Goal: Information Seeking & Learning: Compare options

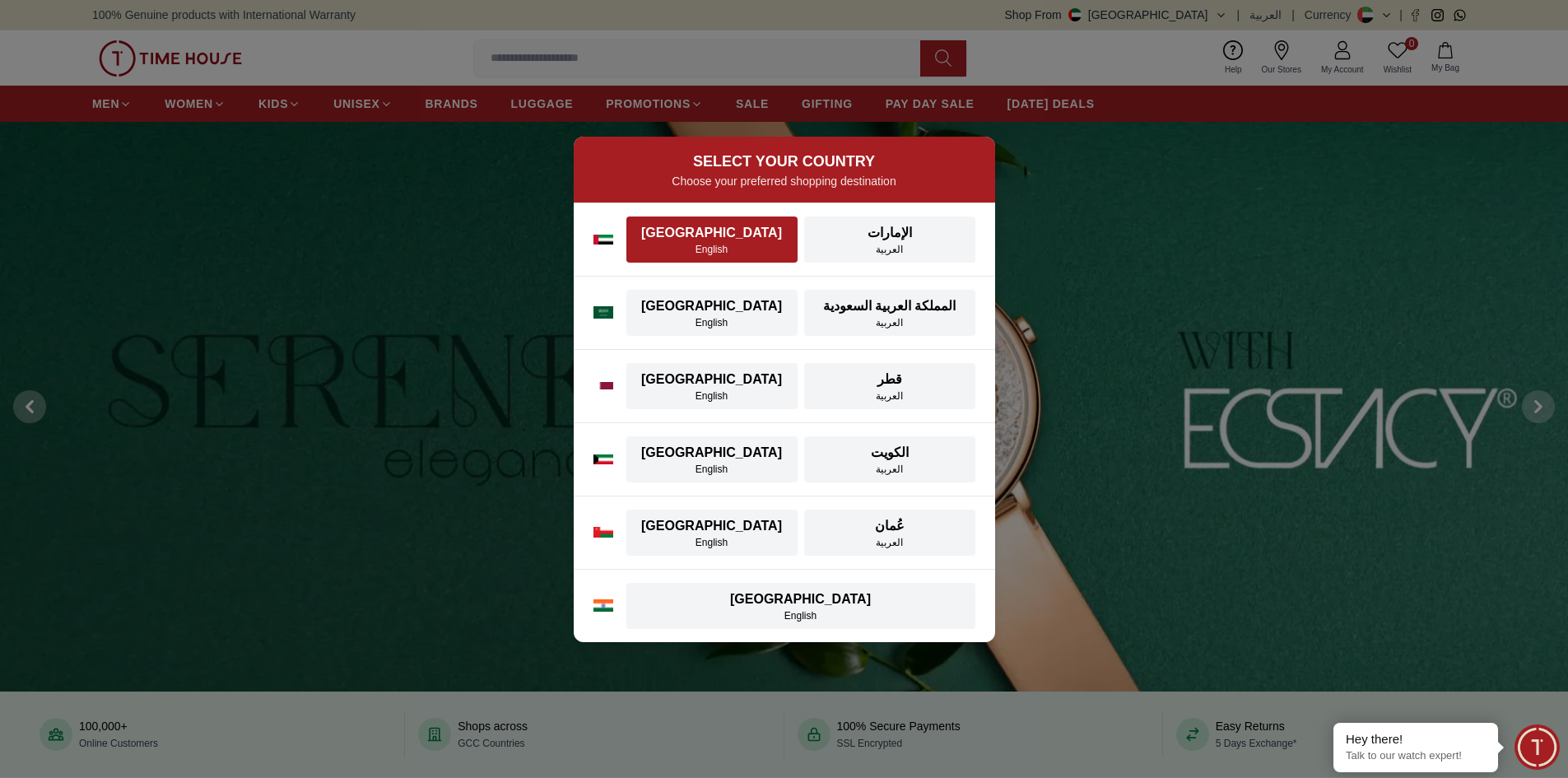
click at [712, 231] on div "[GEOGRAPHIC_DATA]" at bounding box center [712, 232] width 152 height 20
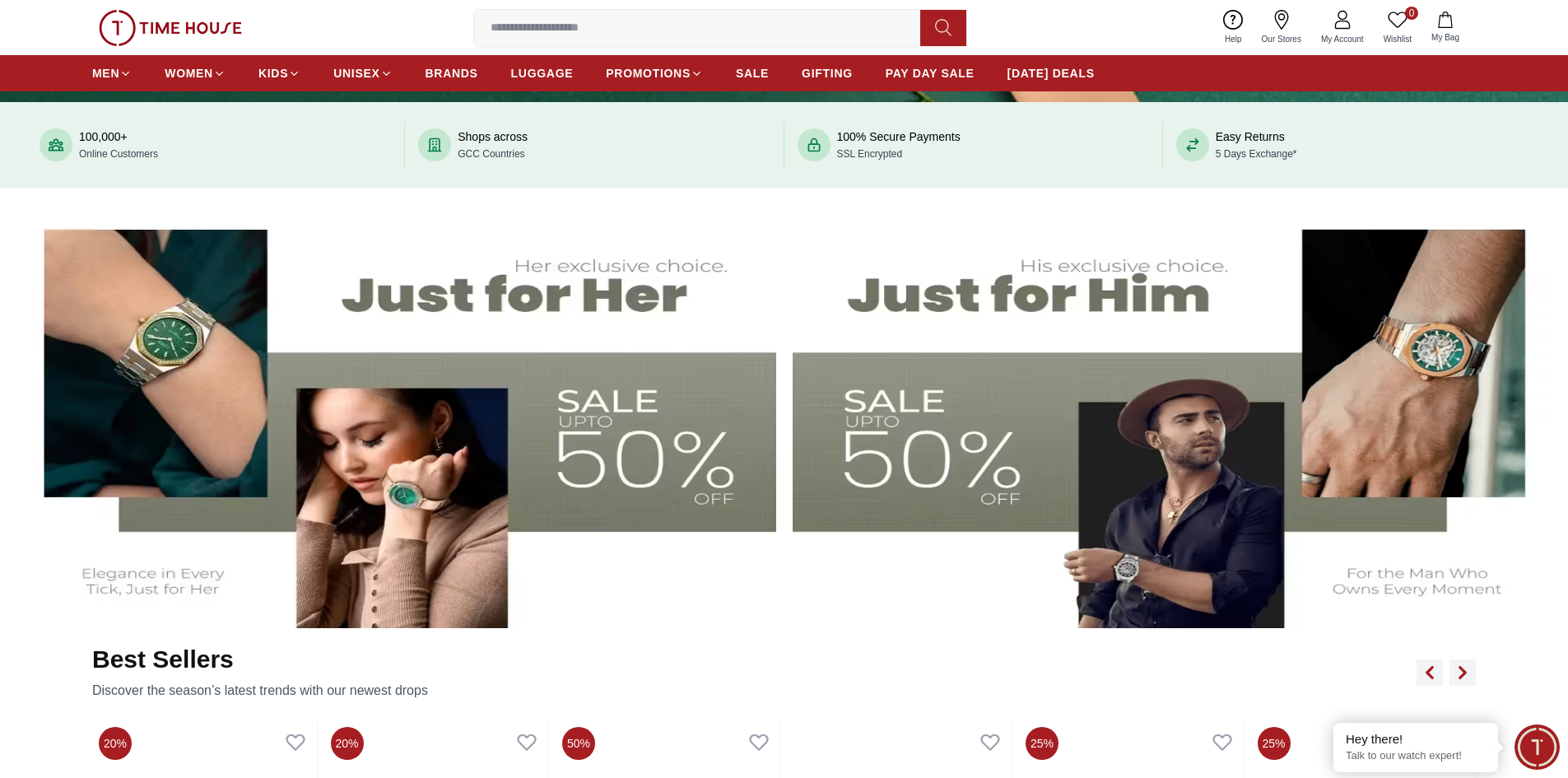
scroll to position [741, 0]
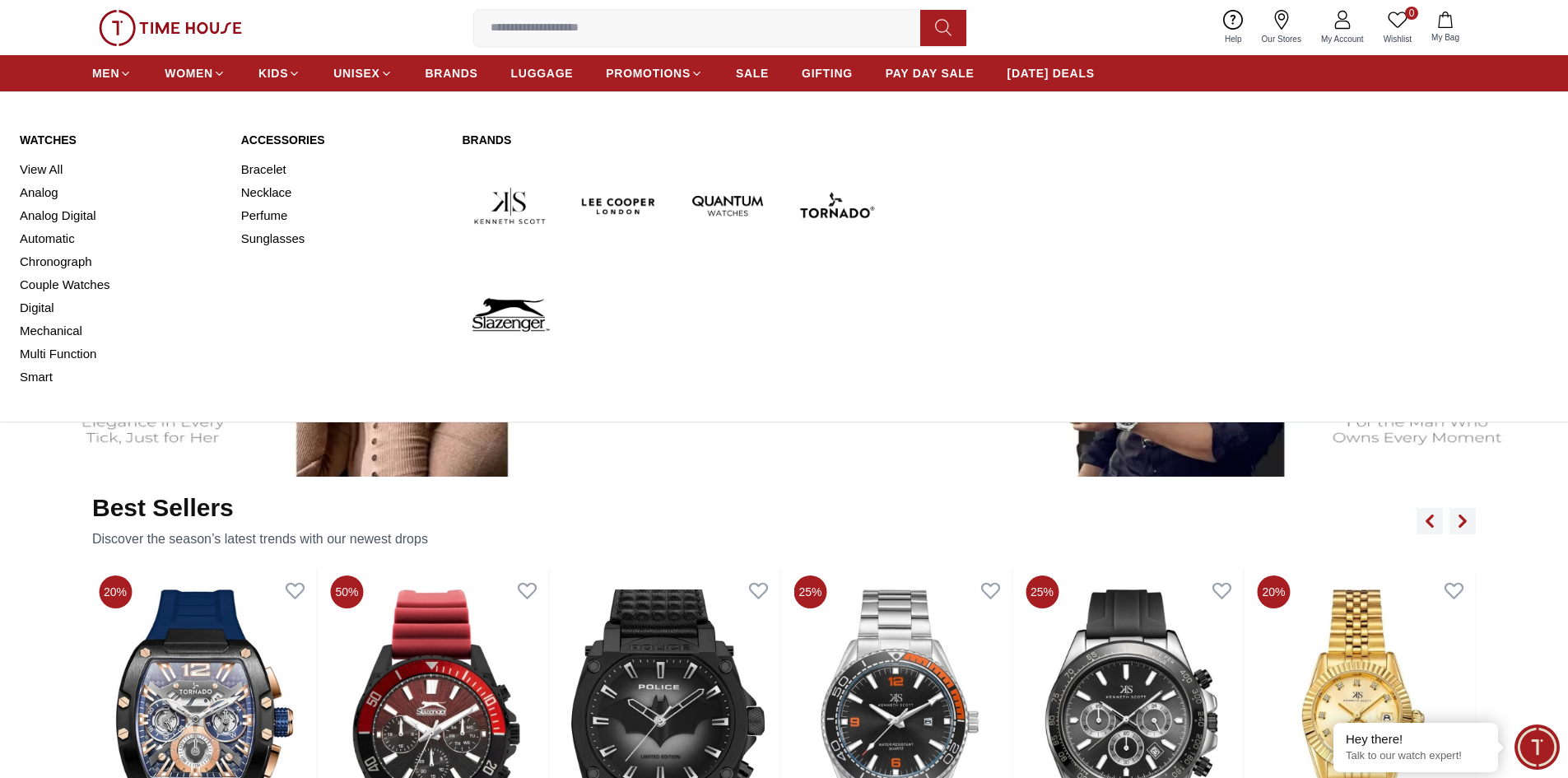
click at [60, 140] on link "Watches" at bounding box center [120, 140] width 202 height 16
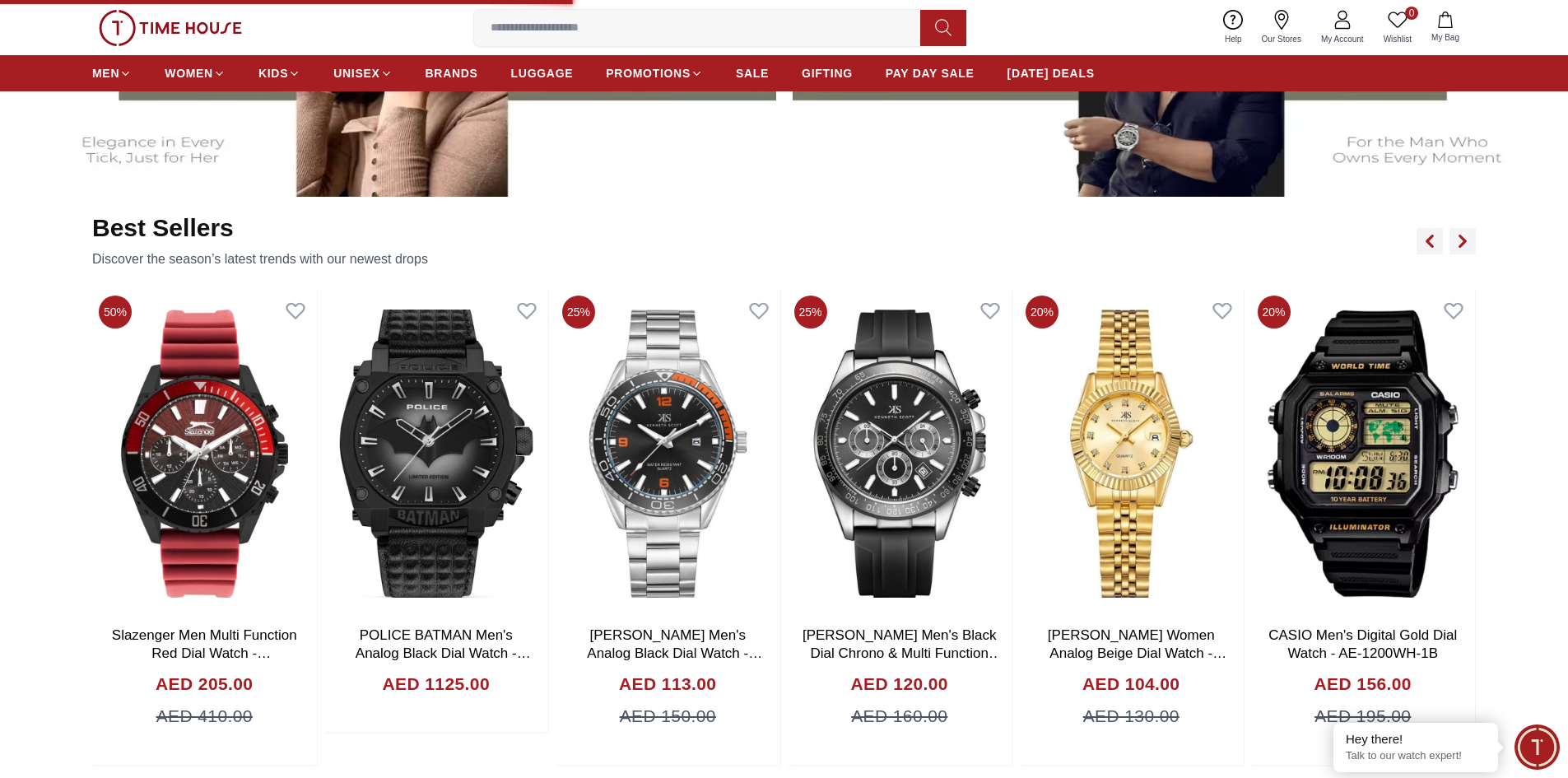
scroll to position [1070, 0]
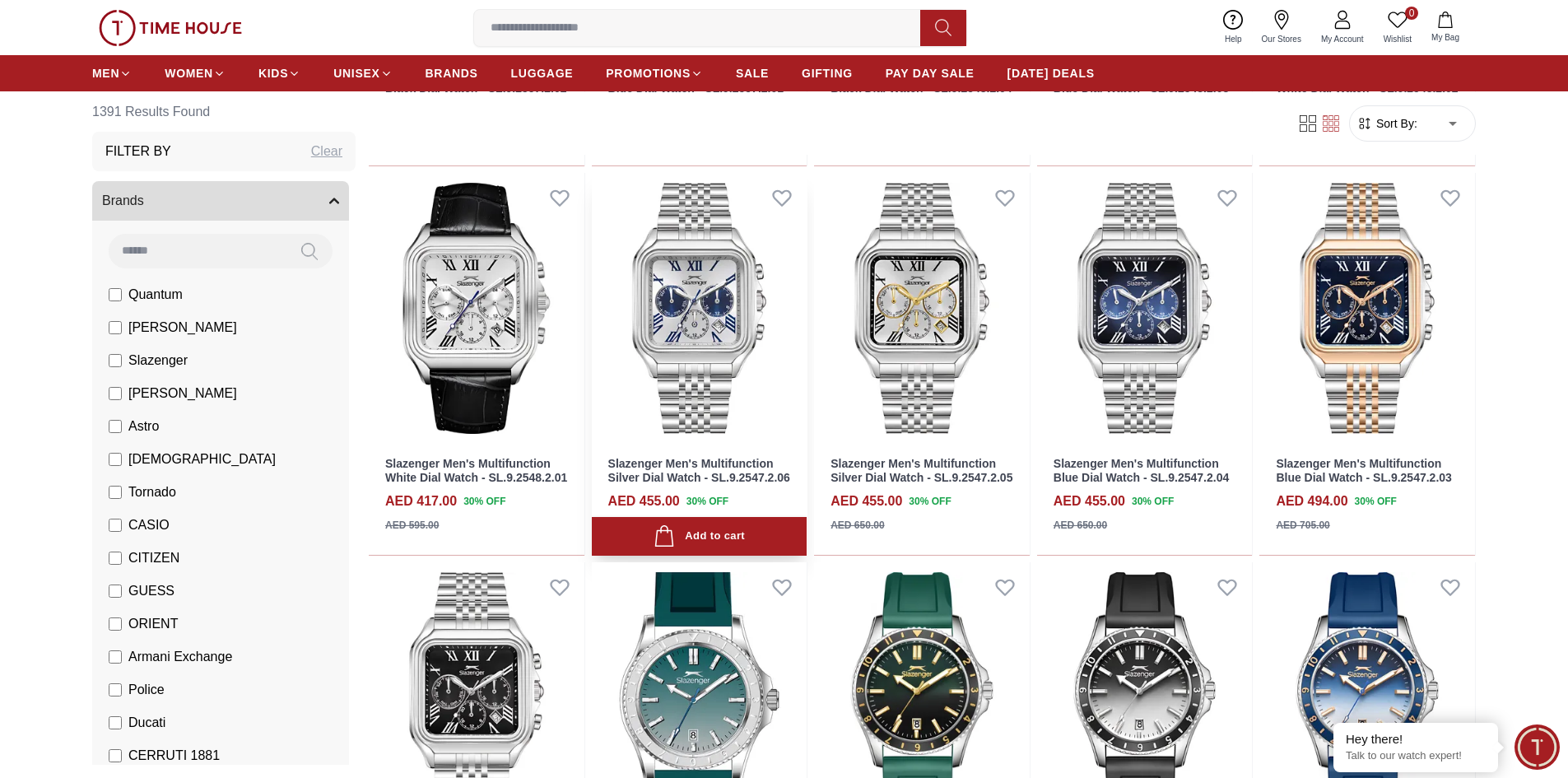
scroll to position [906, 0]
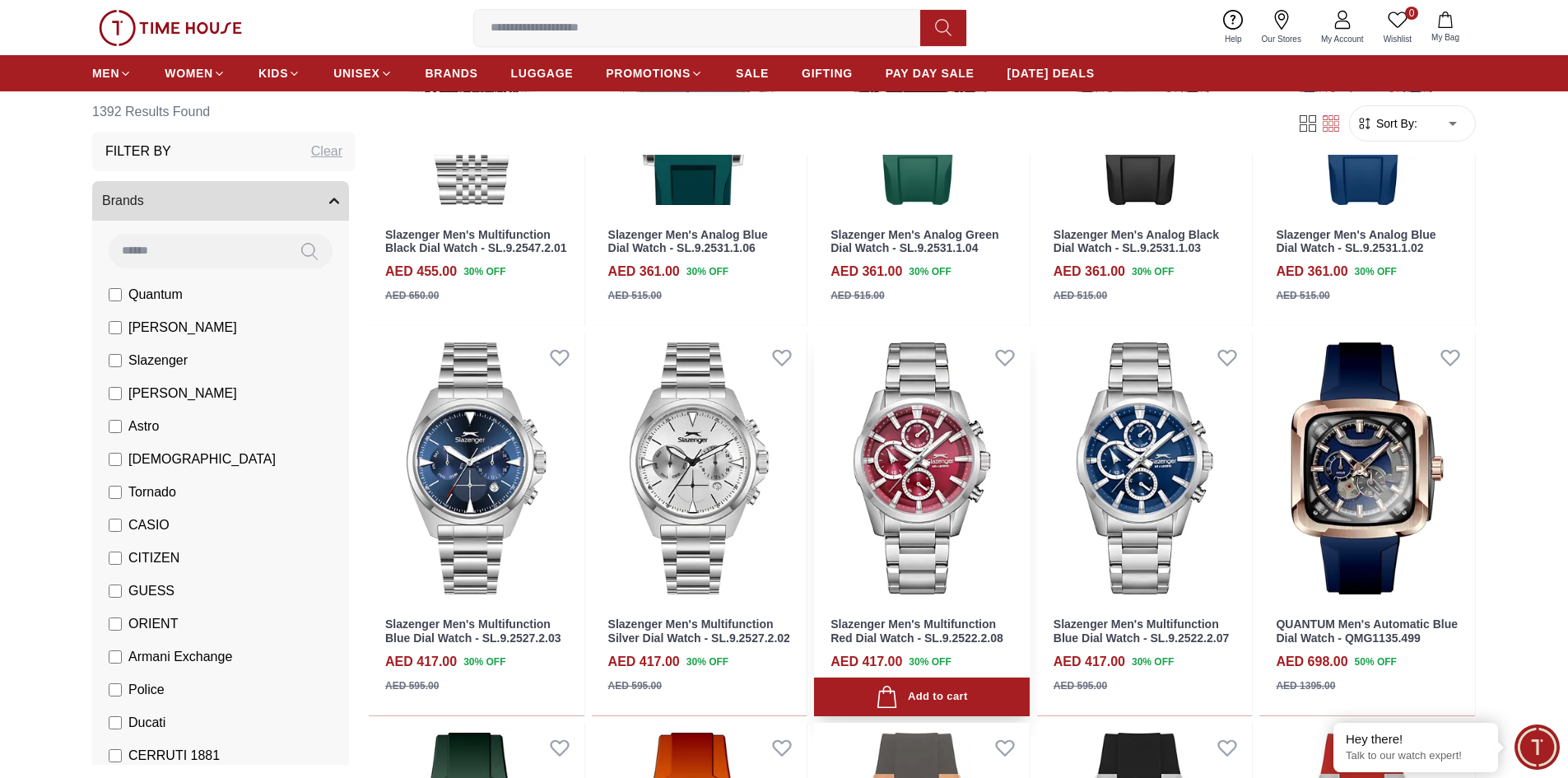
scroll to position [1646, 0]
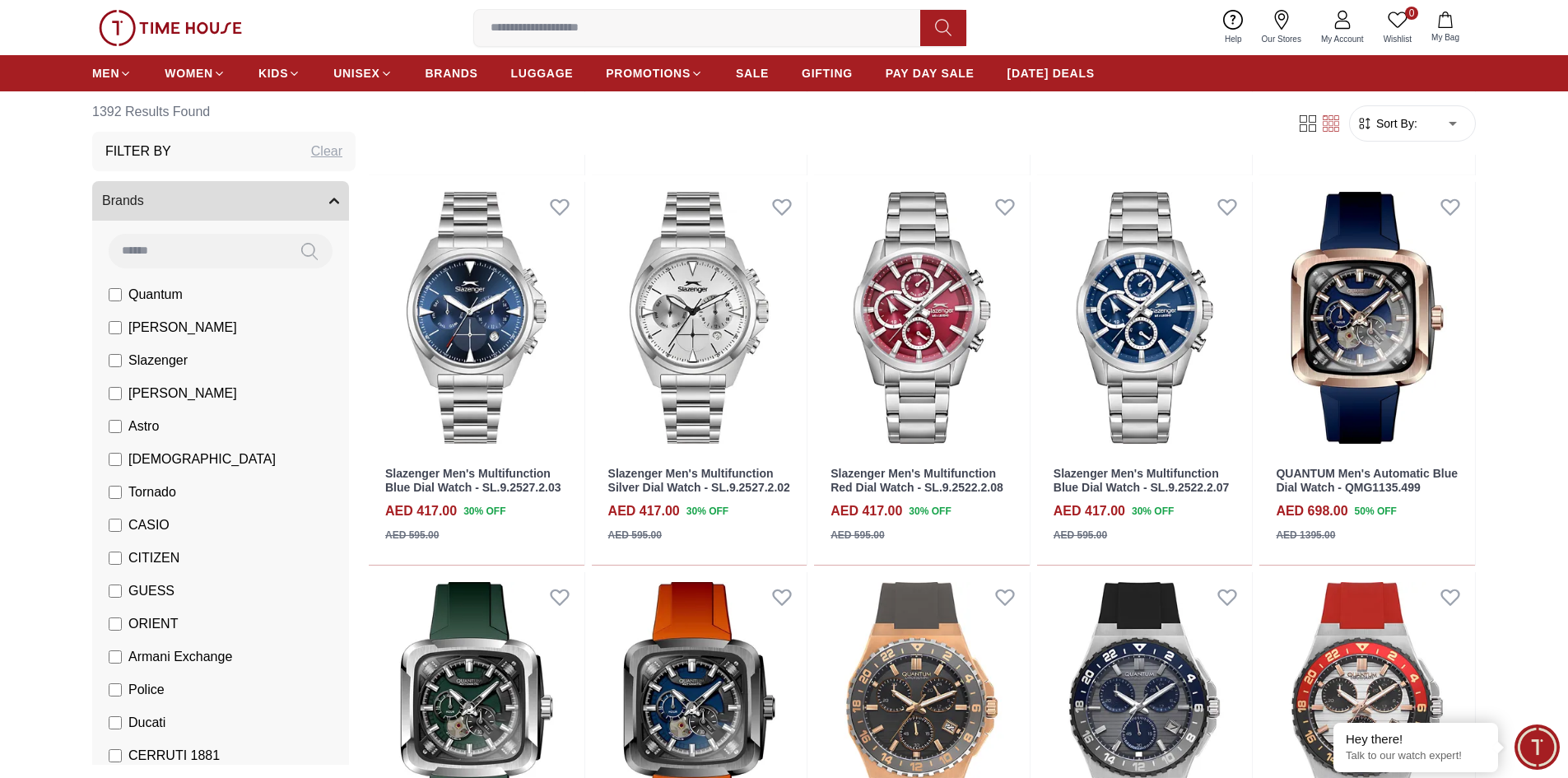
click at [844, 26] on input at bounding box center [704, 28] width 460 height 33
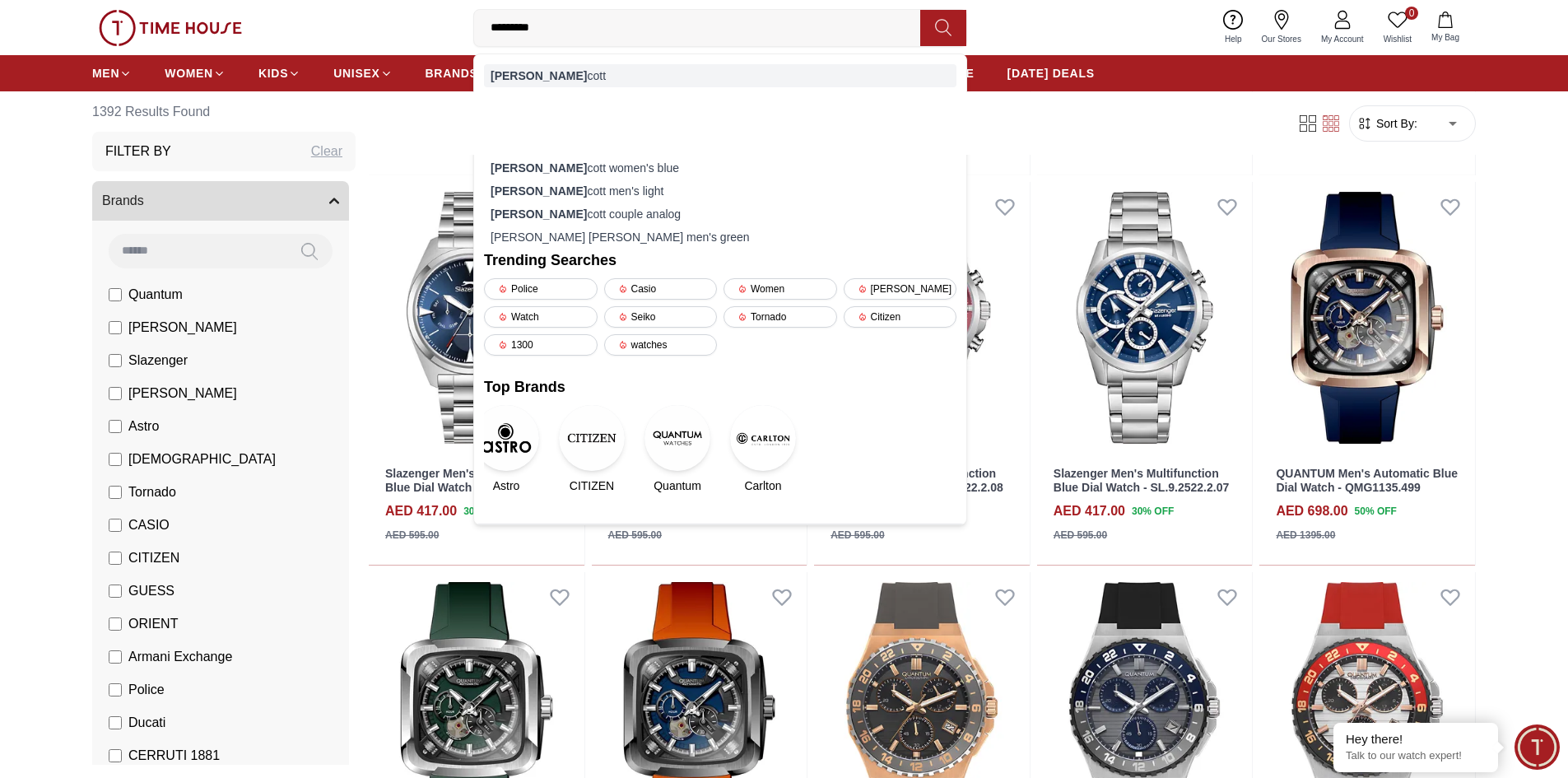
type input "*********"
click at [552, 79] on div "[PERSON_NAME]" at bounding box center [720, 75] width 472 height 23
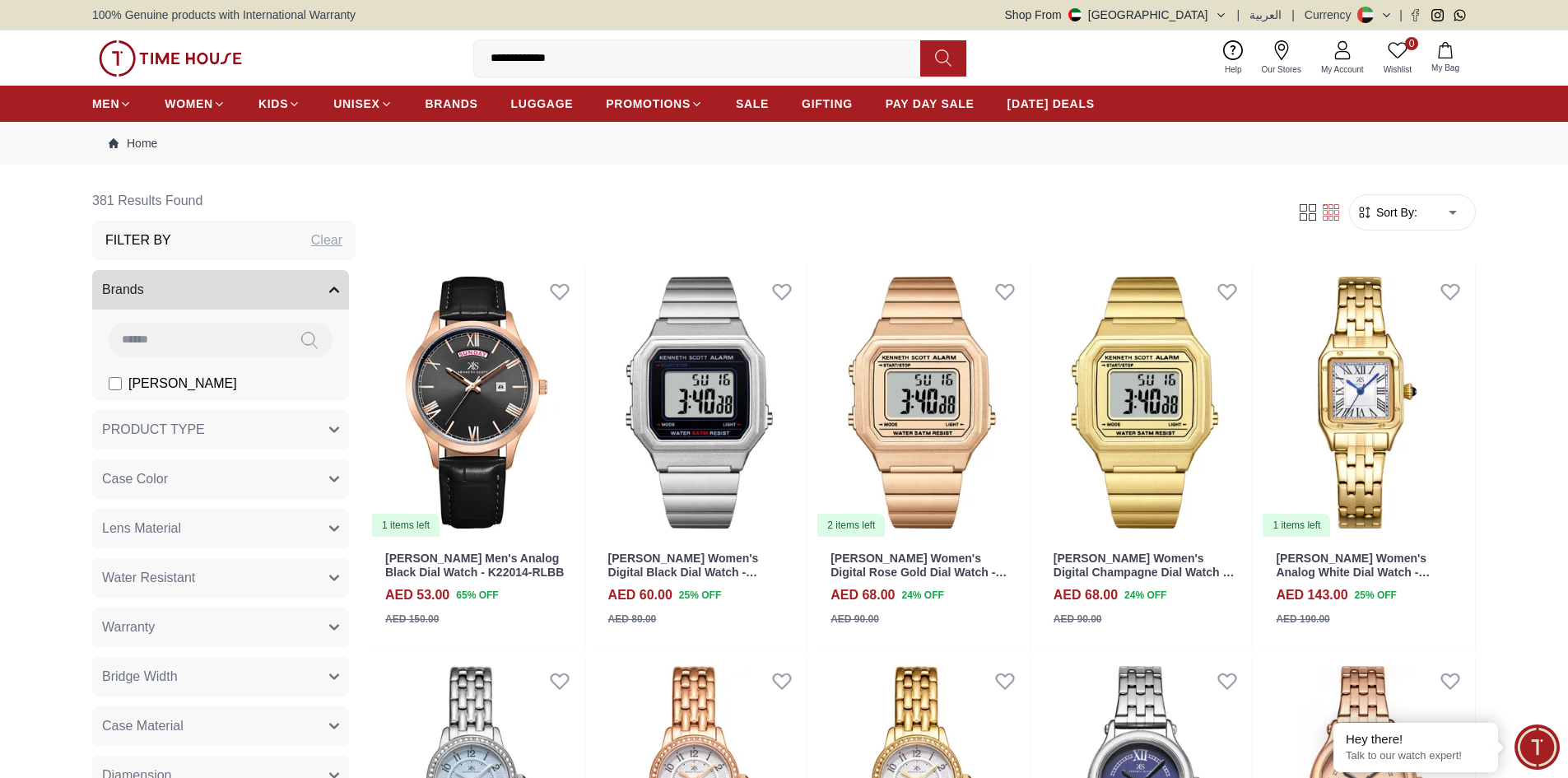
scroll to position [83, 0]
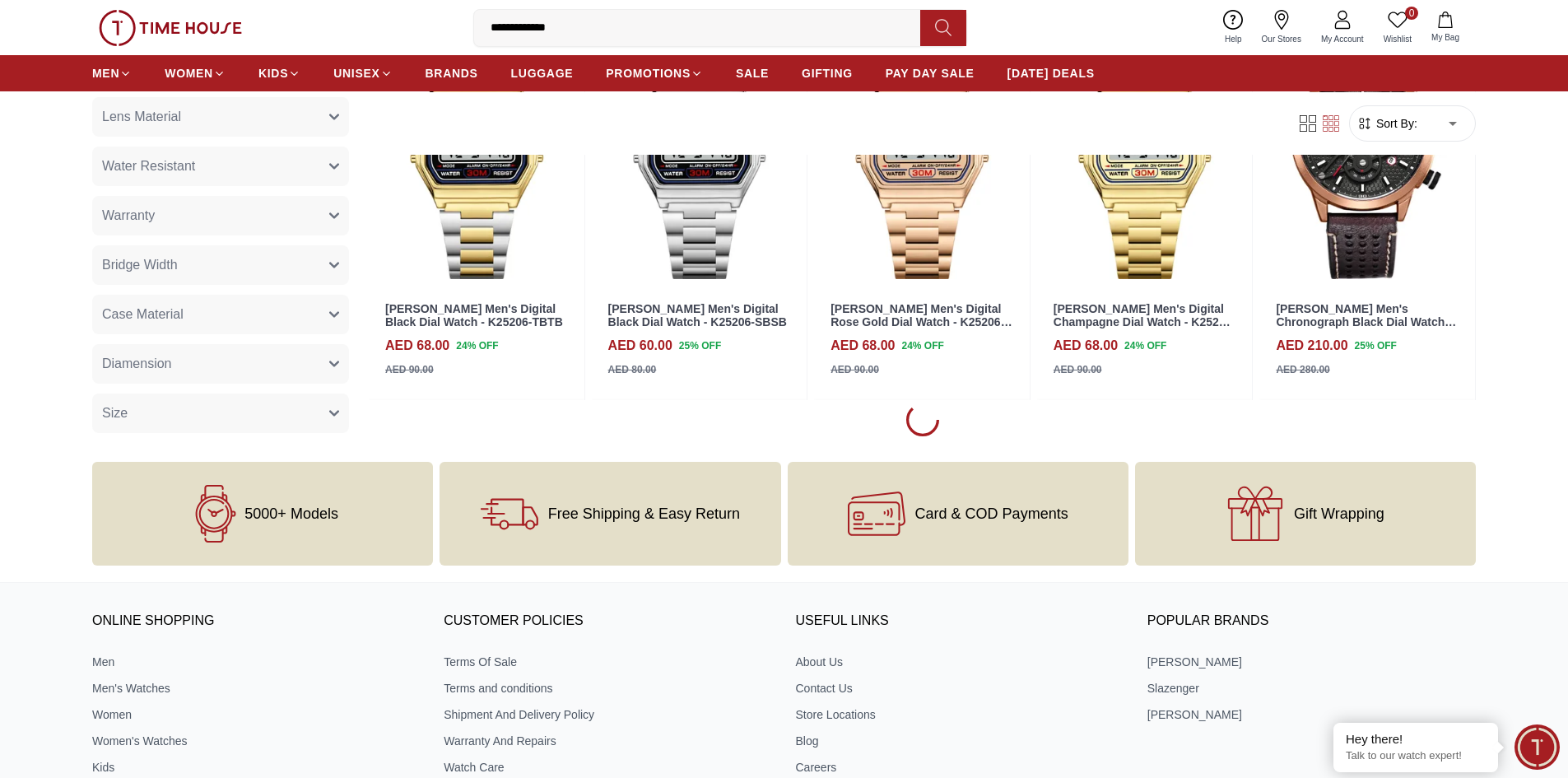
scroll to position [1481, 0]
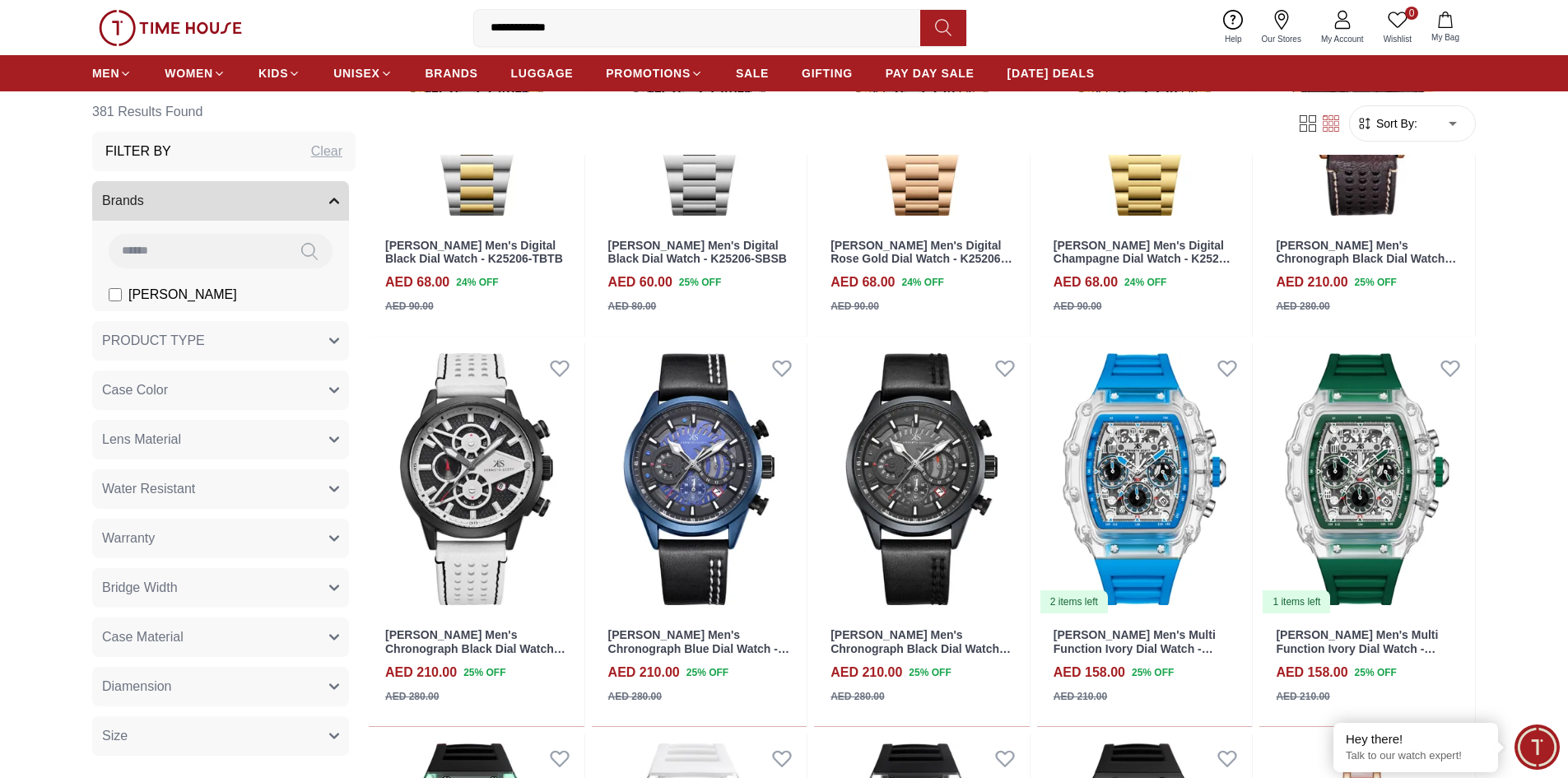
click at [780, 27] on input "**********" at bounding box center [704, 28] width 460 height 33
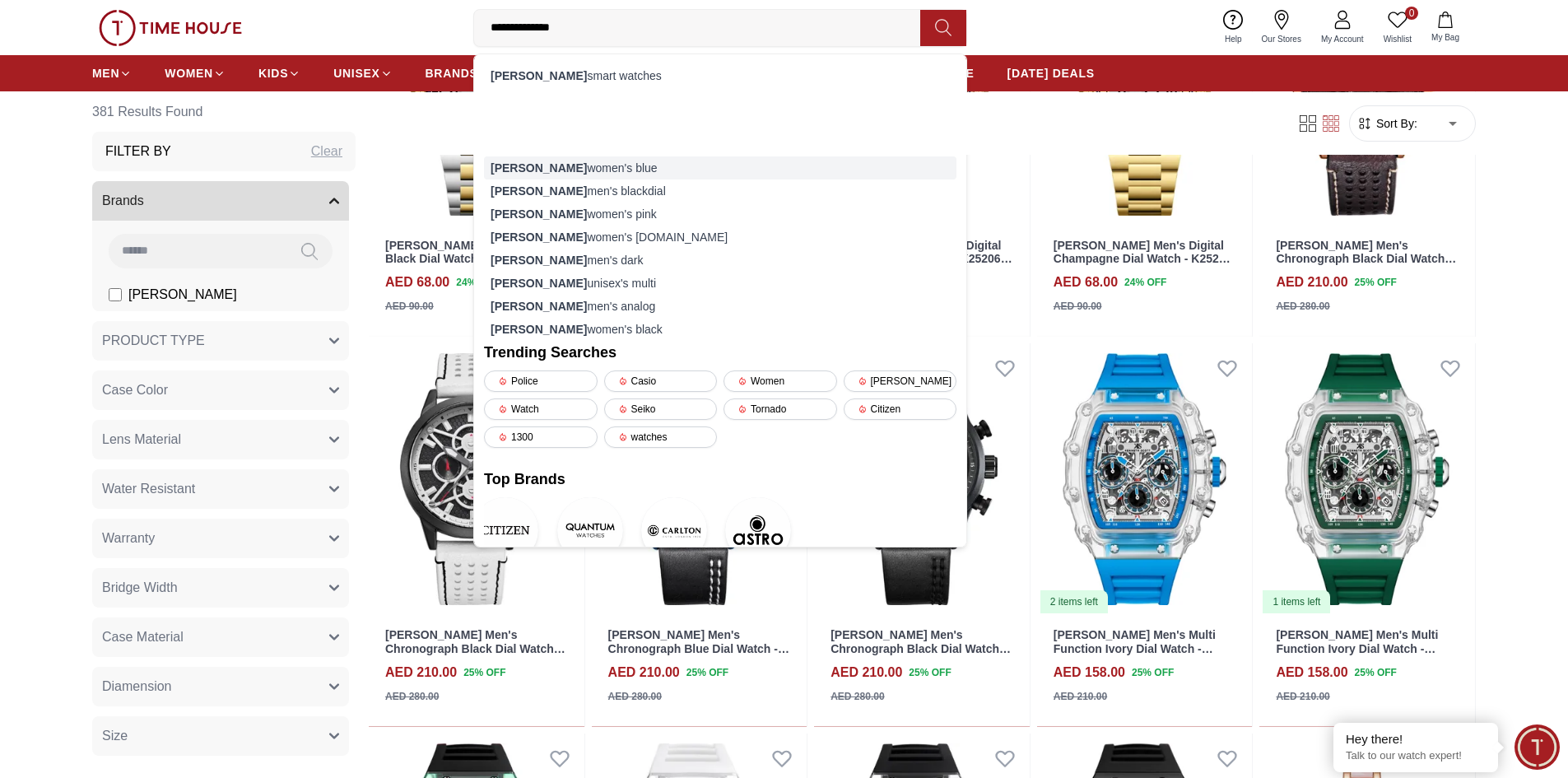
type input "**********"
click at [604, 169] on div "[PERSON_NAME] women's blue" at bounding box center [720, 168] width 472 height 23
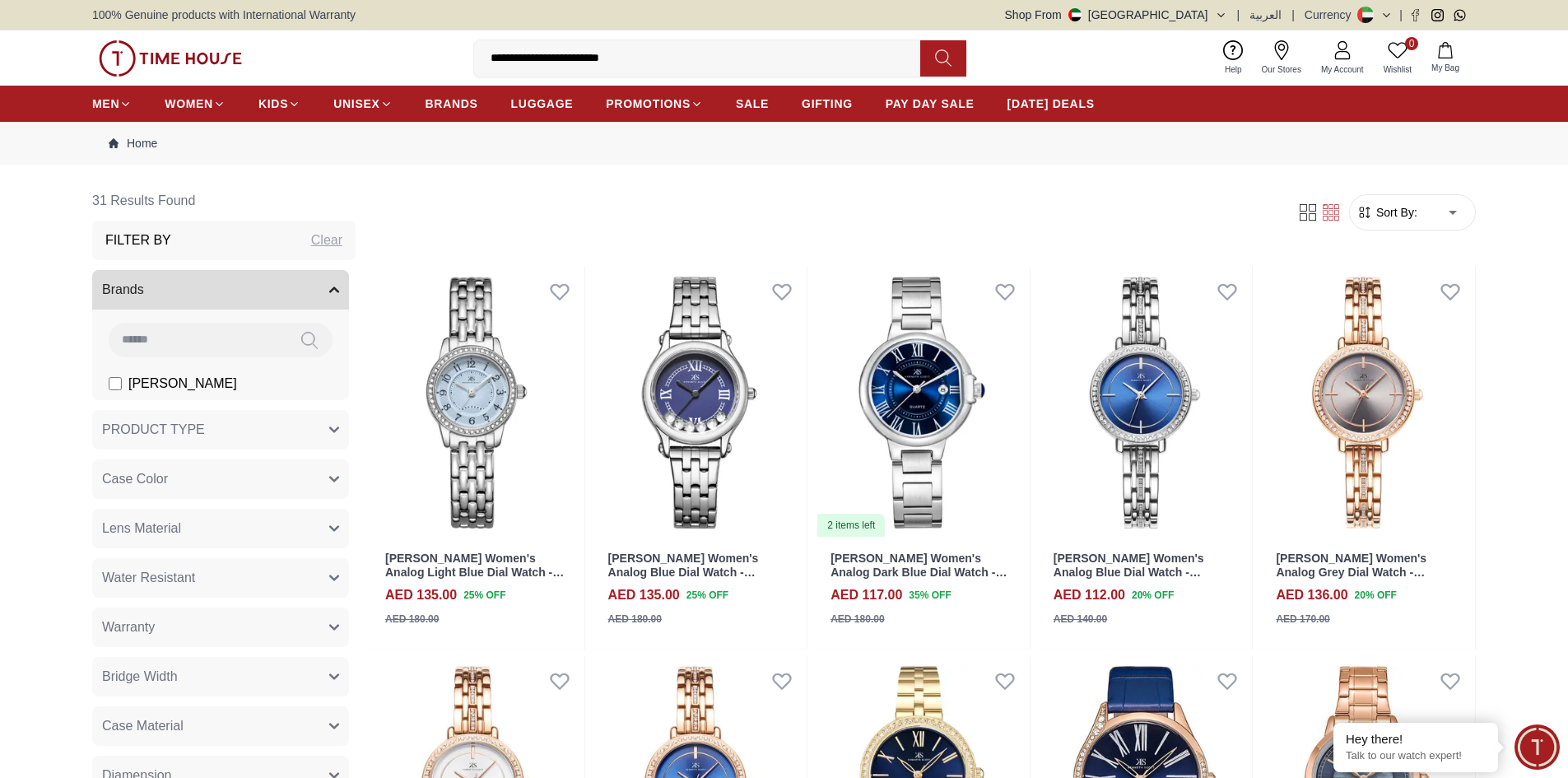
drag, startPoint x: 598, startPoint y: 61, endPoint x: 684, endPoint y: 61, distance: 86.0
click at [684, 61] on input "**********" at bounding box center [704, 58] width 460 height 33
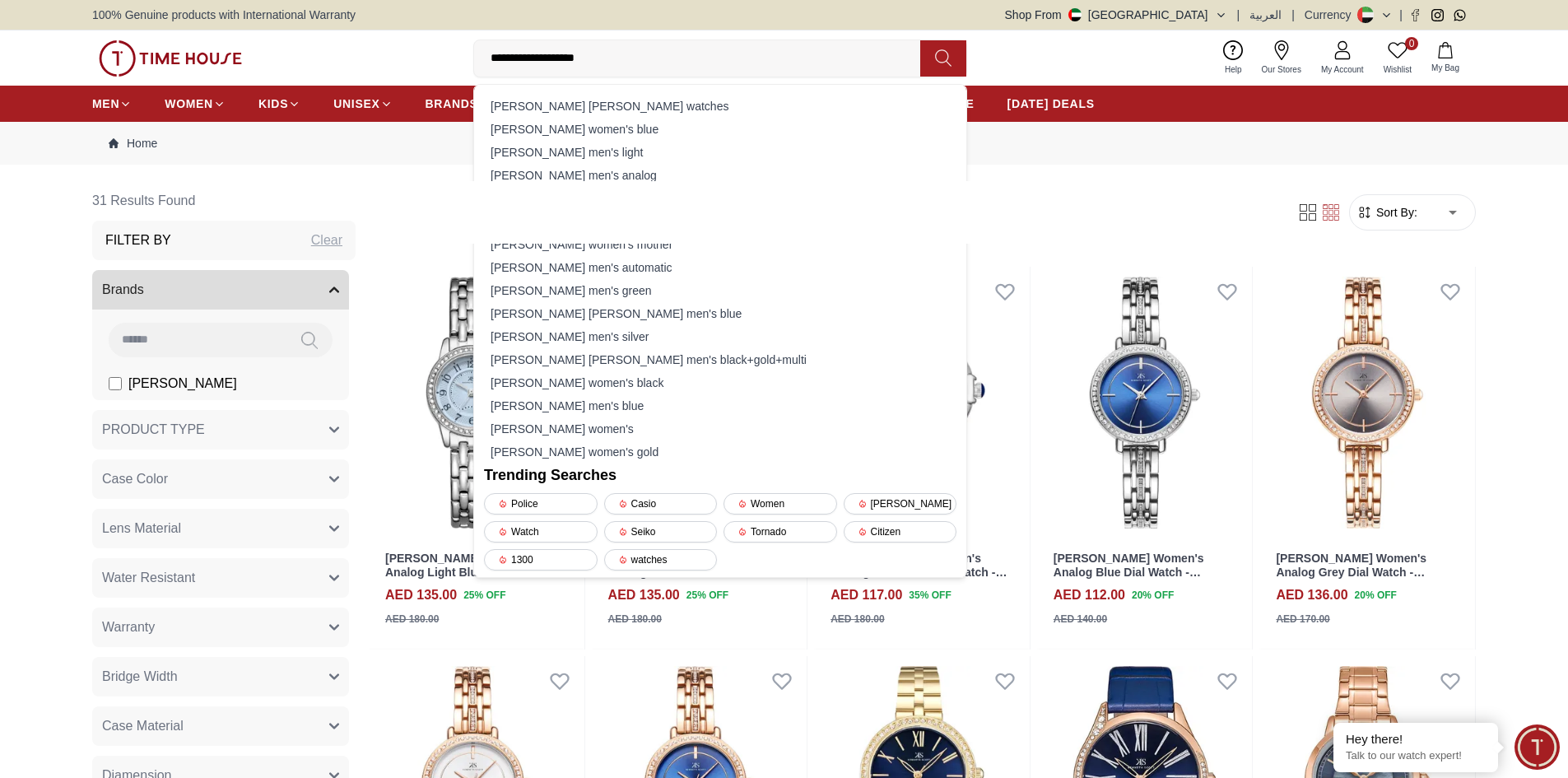
type input "**********"
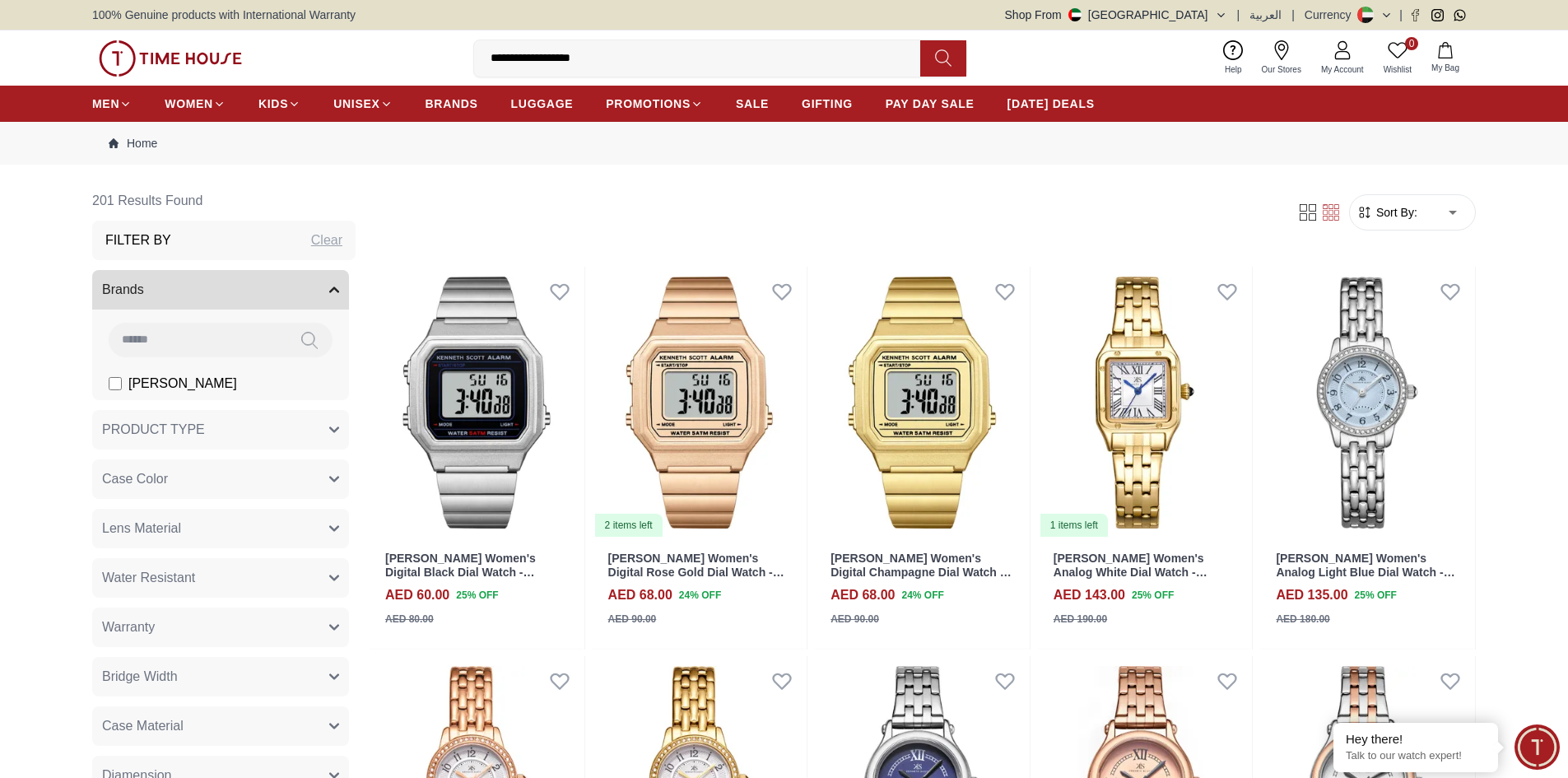
click at [1408, 209] on span "Sort By:" at bounding box center [1395, 212] width 44 height 16
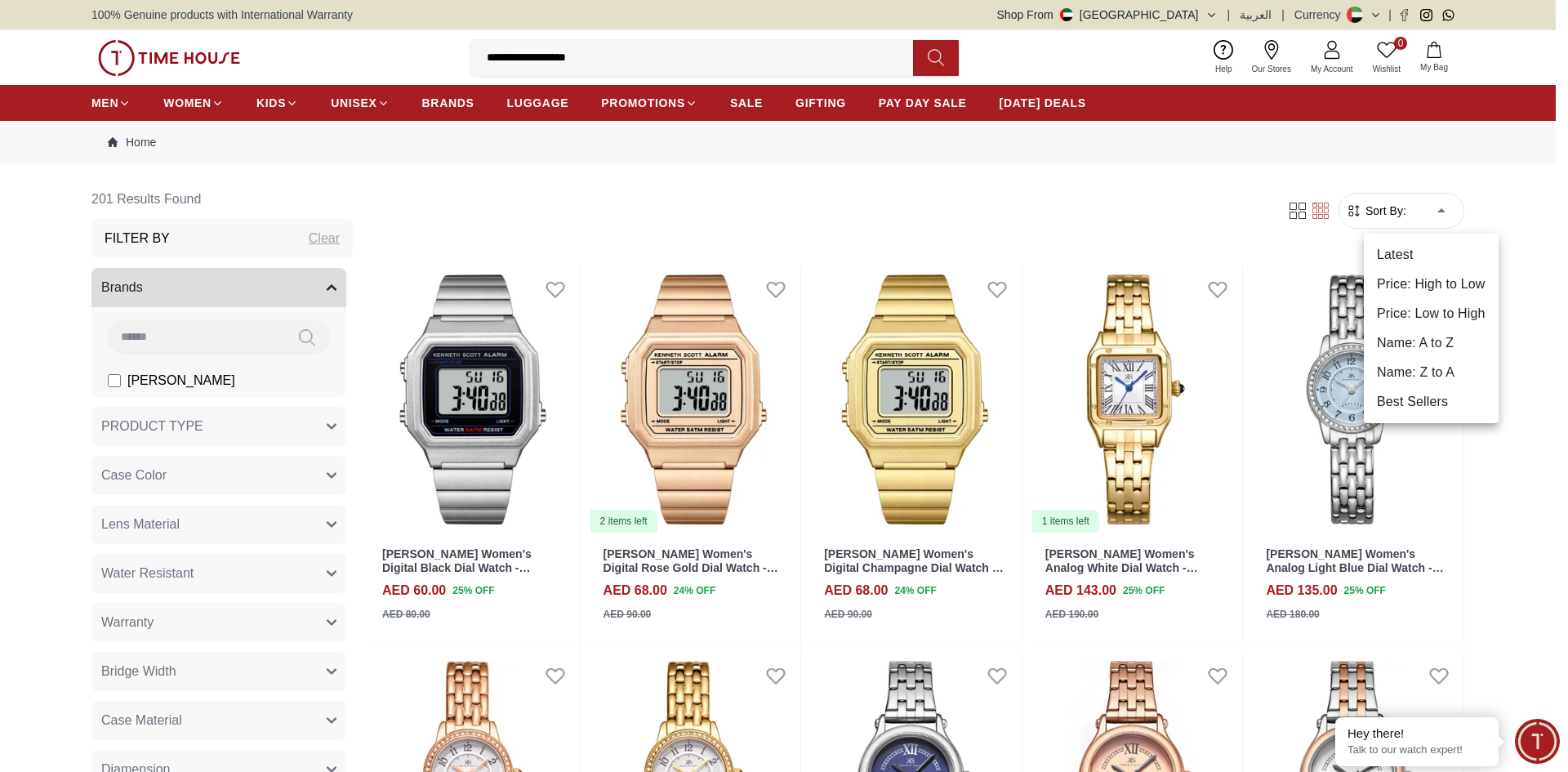
click at [1440, 320] on li "Price: Low to High" at bounding box center [1432, 313] width 135 height 30
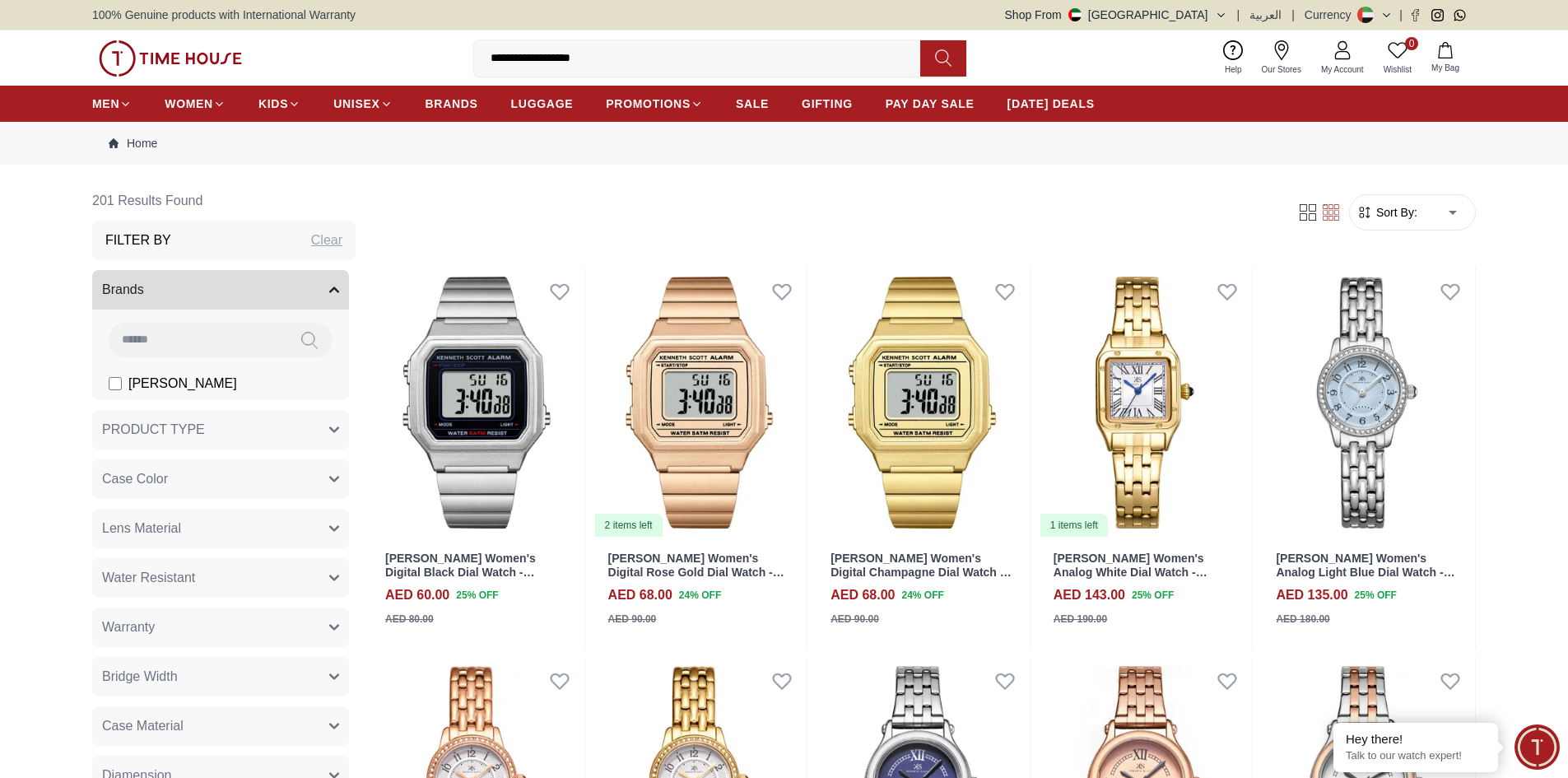
type input "*"
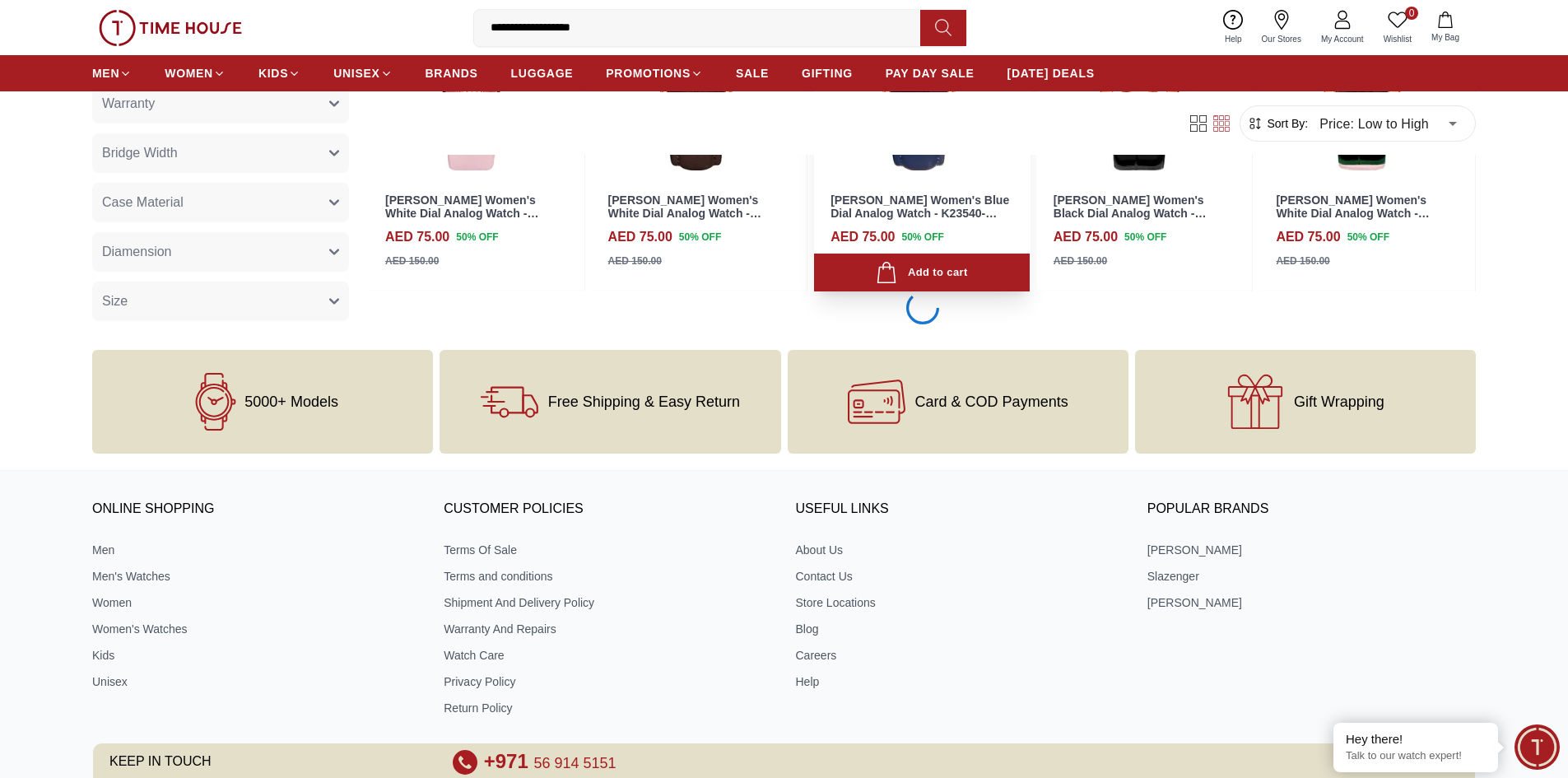
scroll to position [1317, 0]
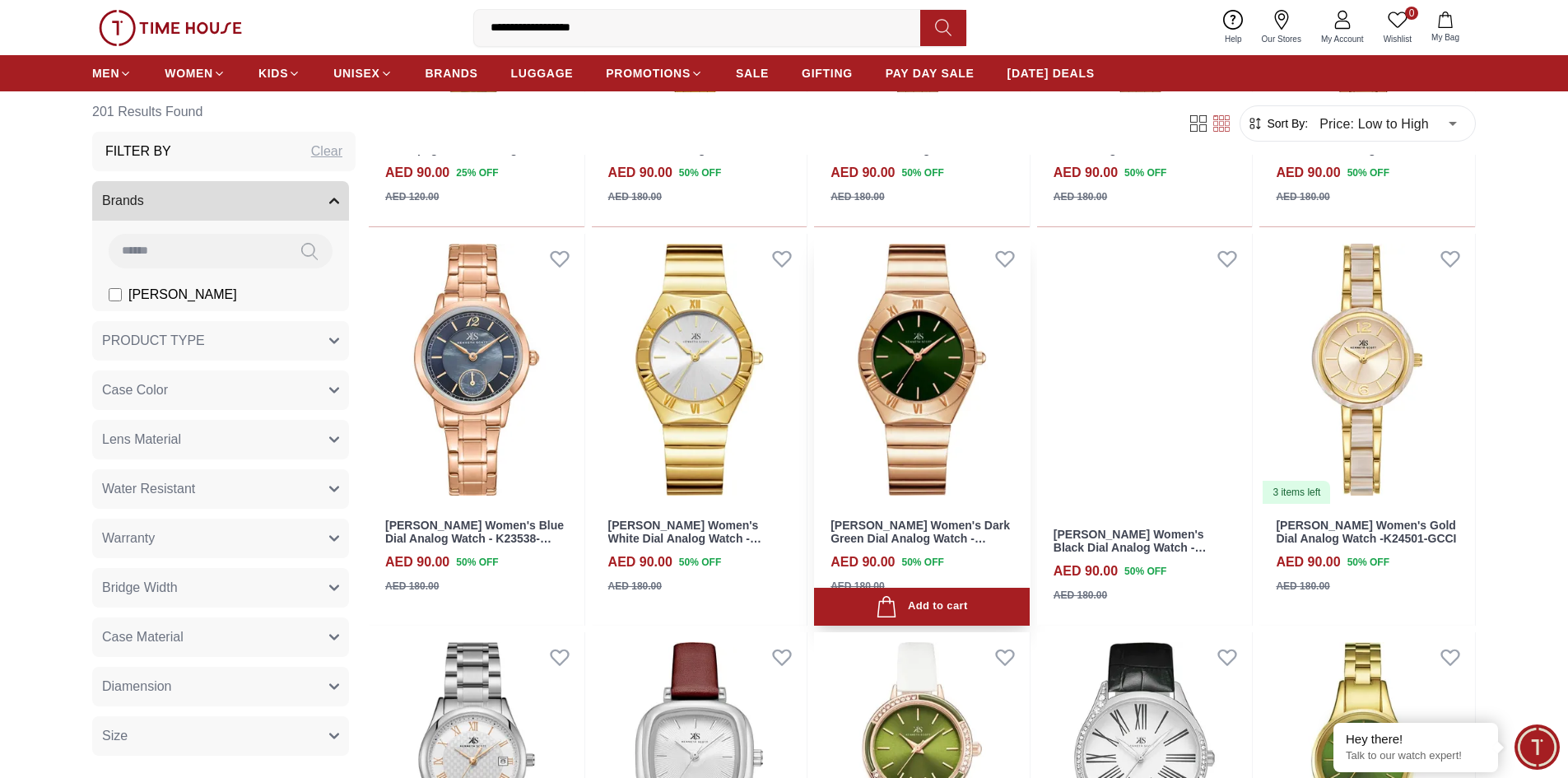
scroll to position [3621, 0]
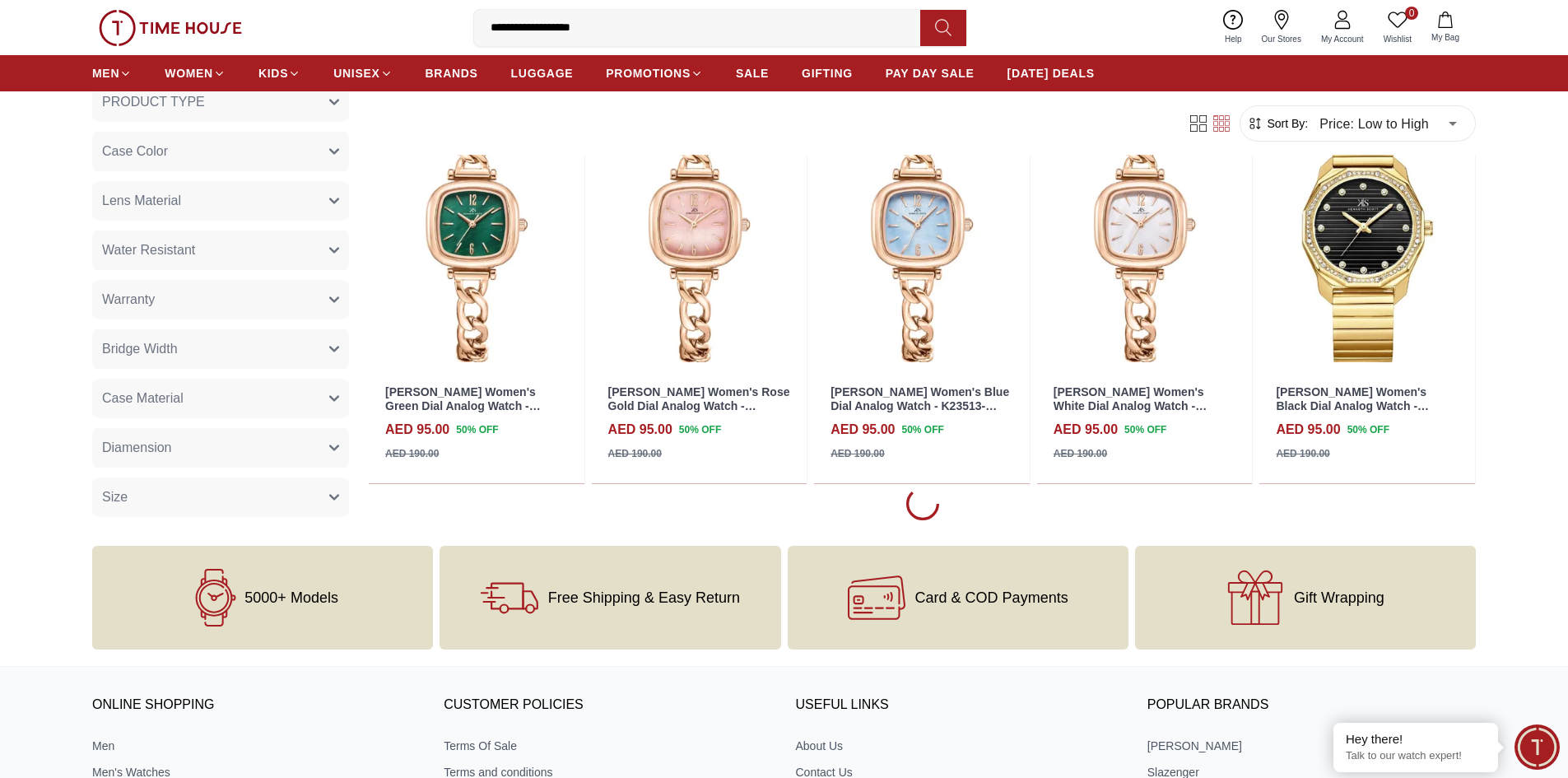
scroll to position [4444, 0]
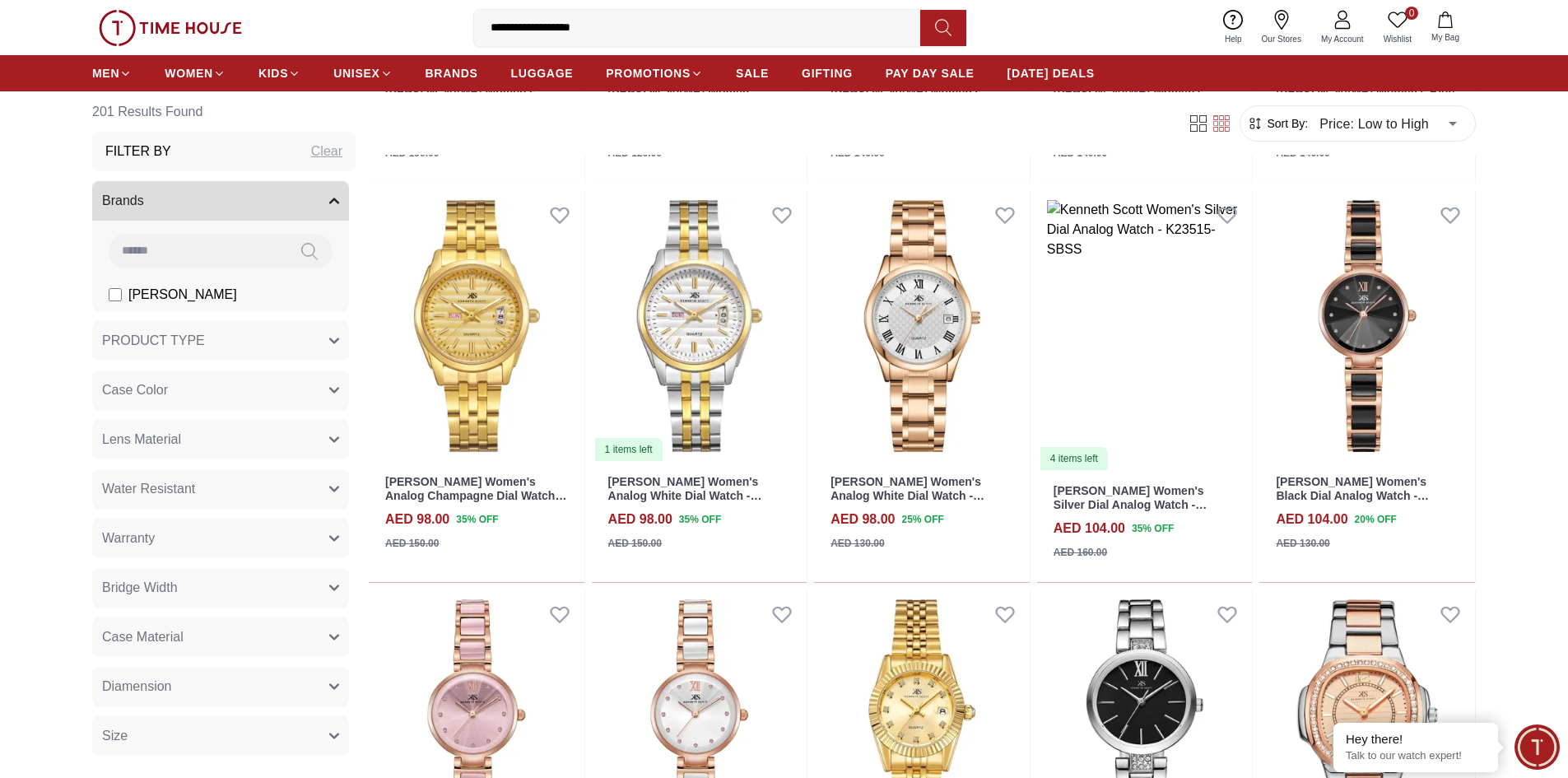
scroll to position [5514, 0]
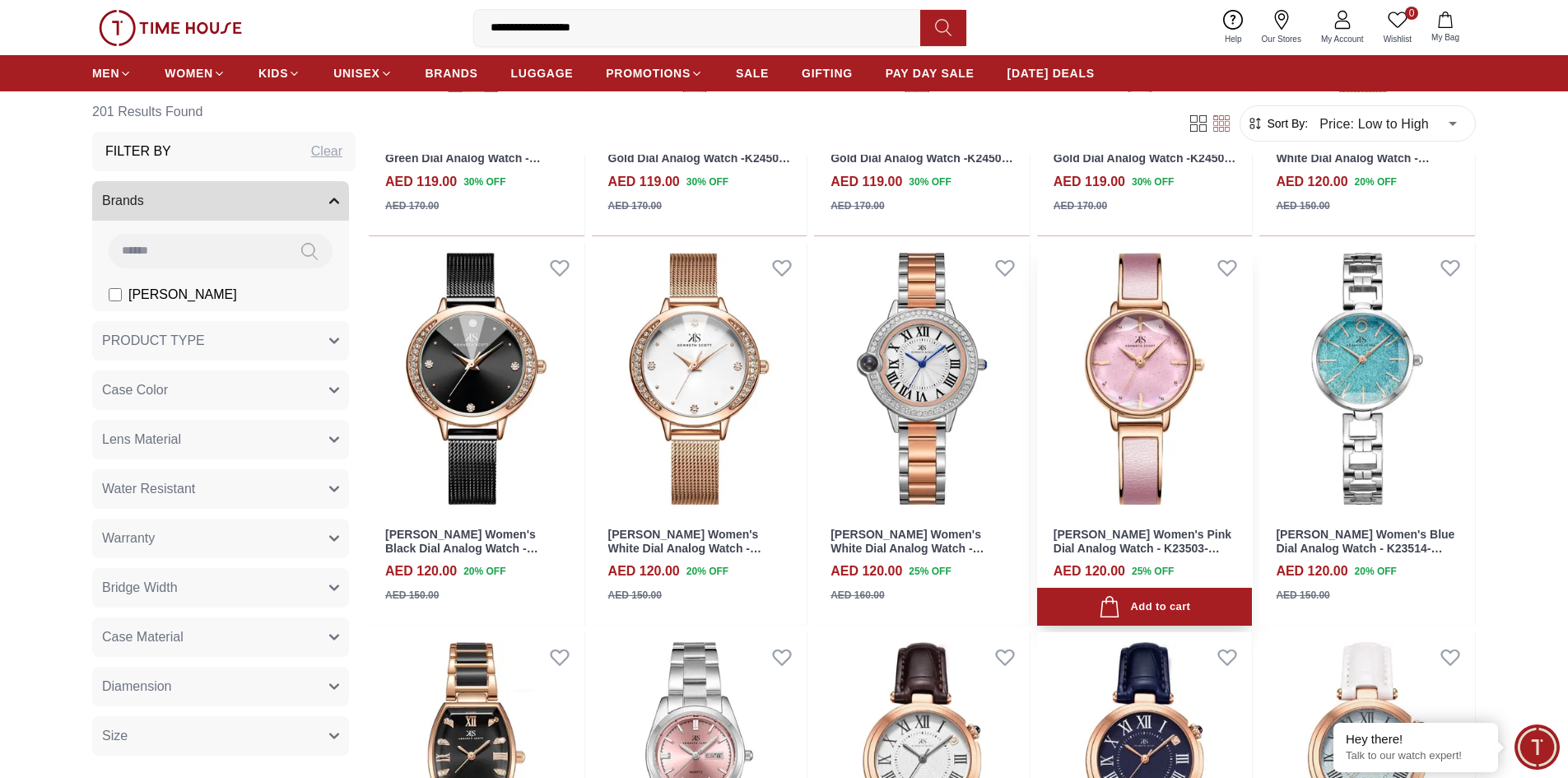
scroll to position [8641, 0]
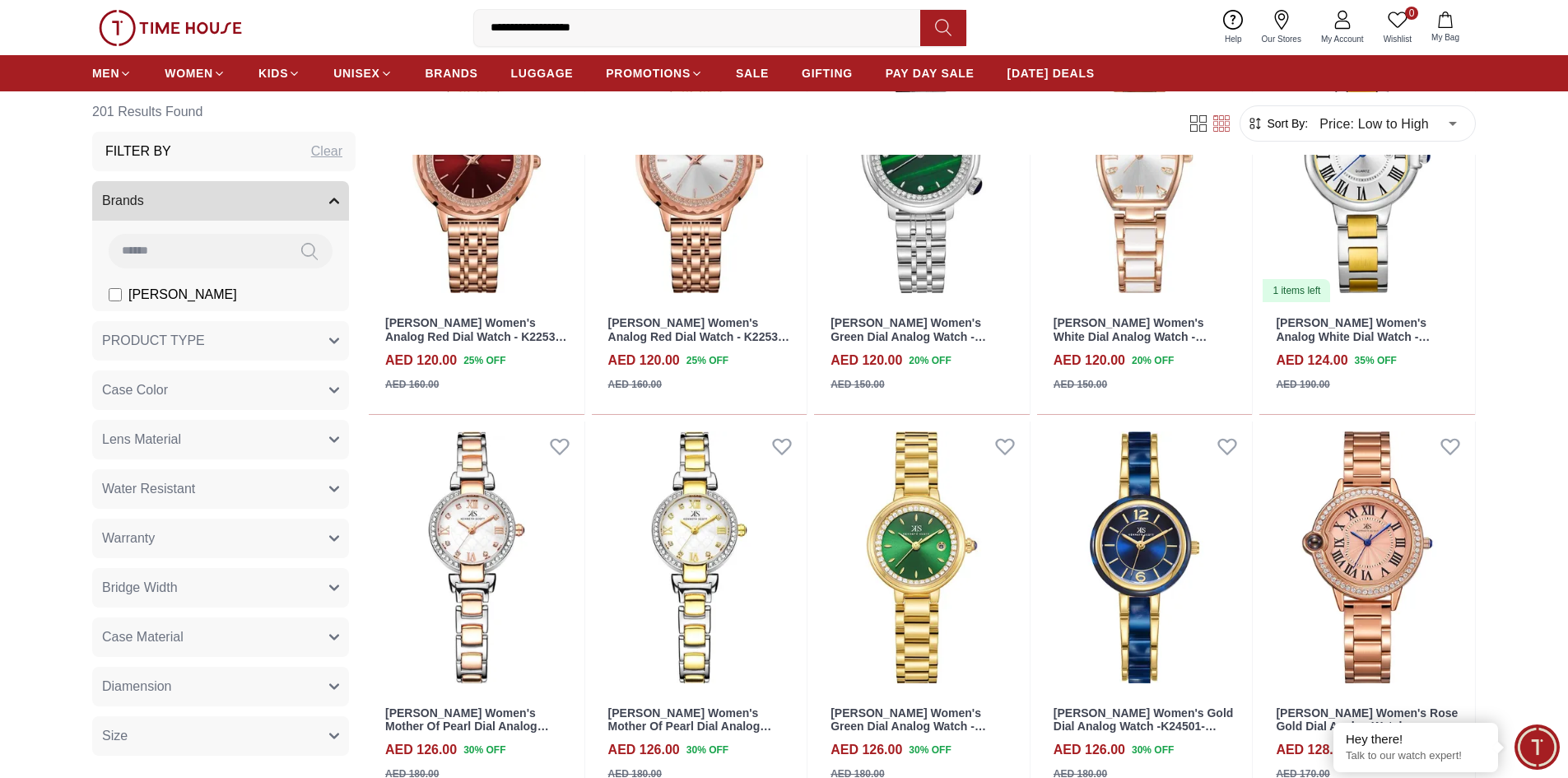
scroll to position [9629, 0]
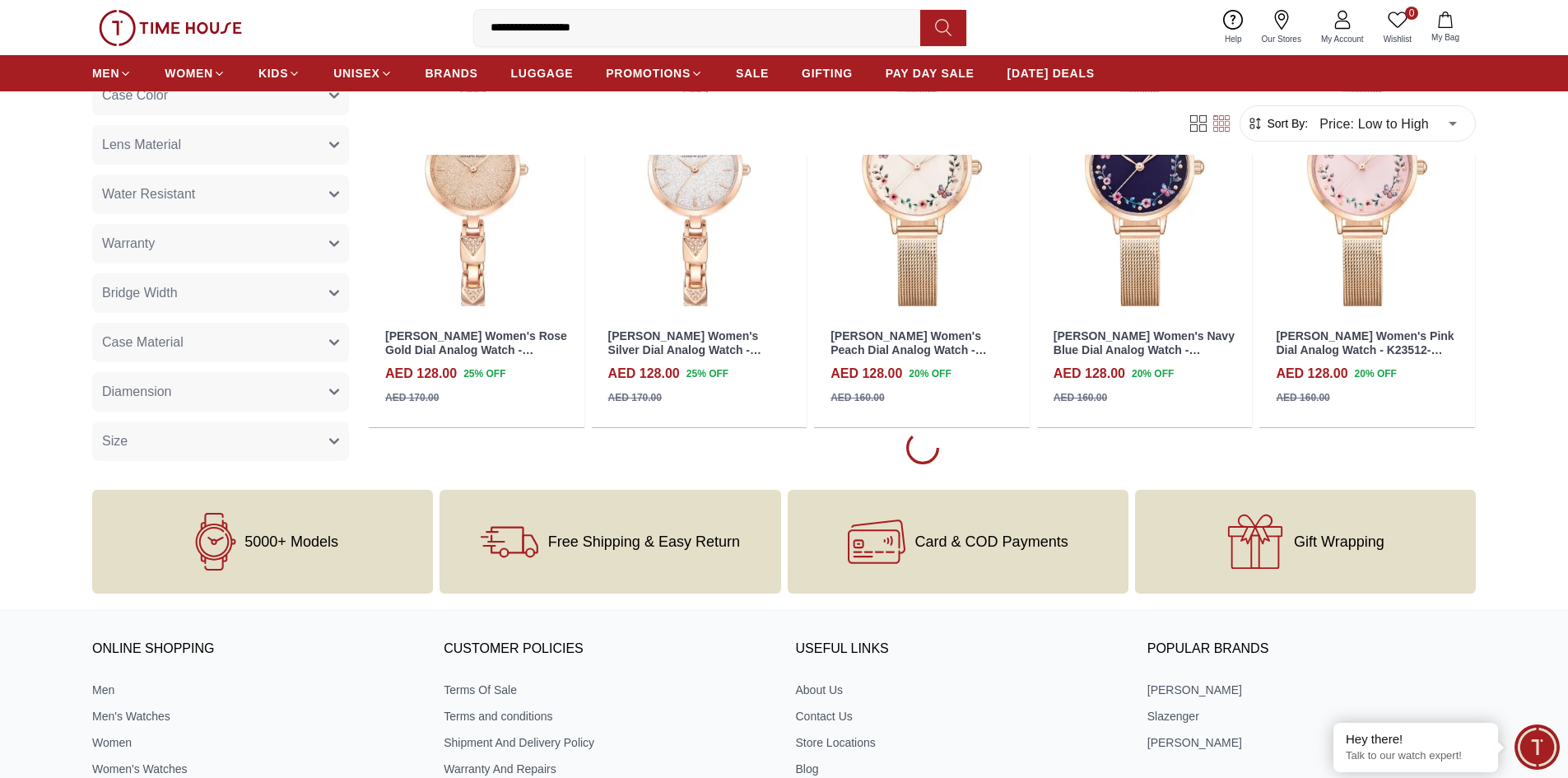
scroll to position [10781, 0]
